Goal: Navigation & Orientation: Find specific page/section

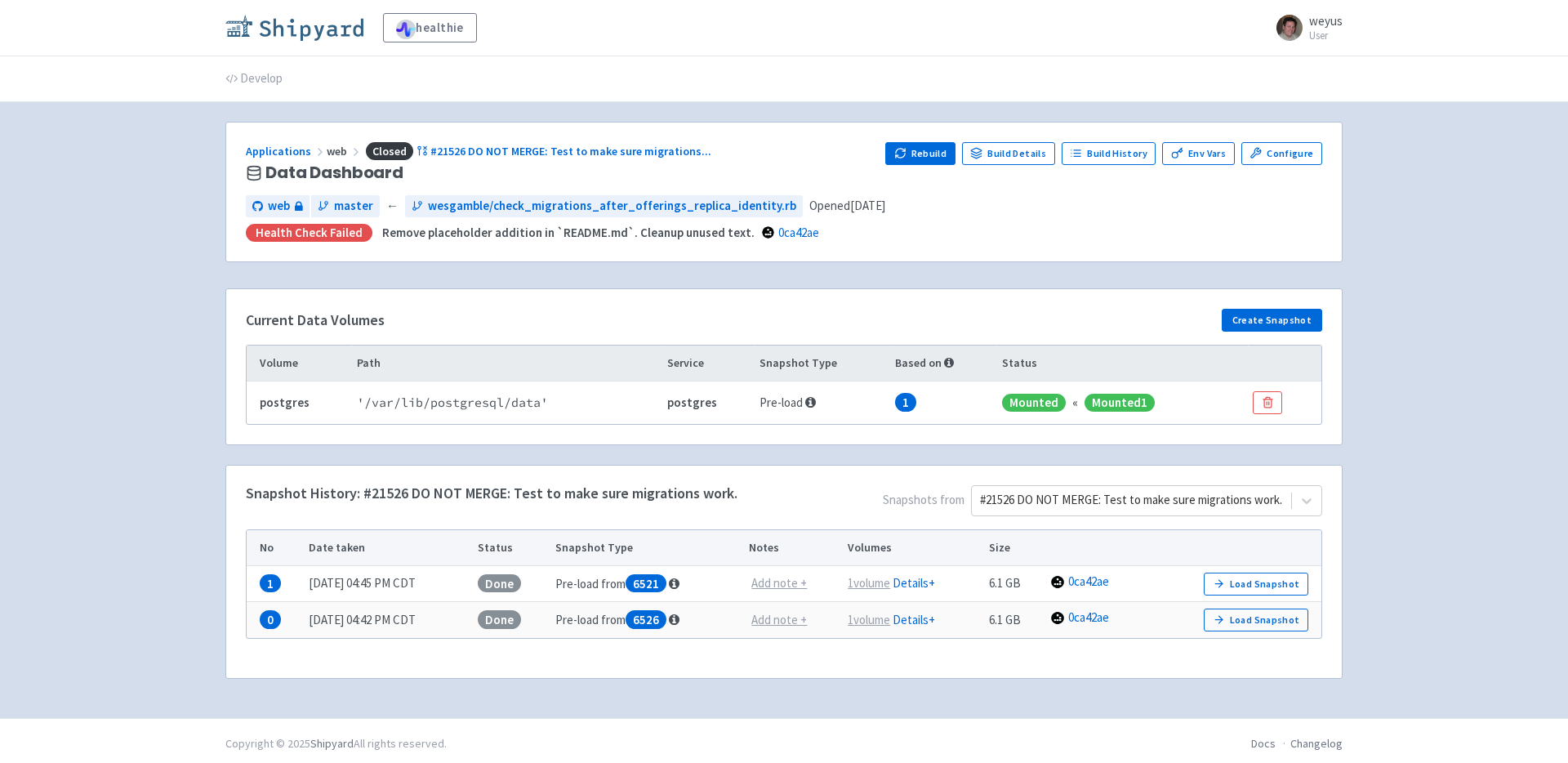
click at [327, 28] on img at bounding box center [294, 28] width 138 height 26
